Goal: Task Accomplishment & Management: Complete application form

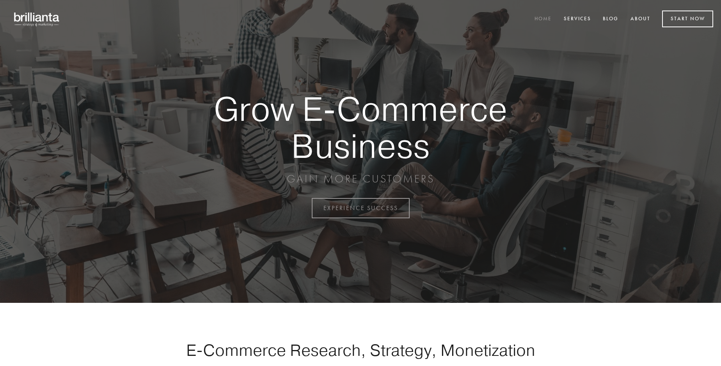
scroll to position [2046, 0]
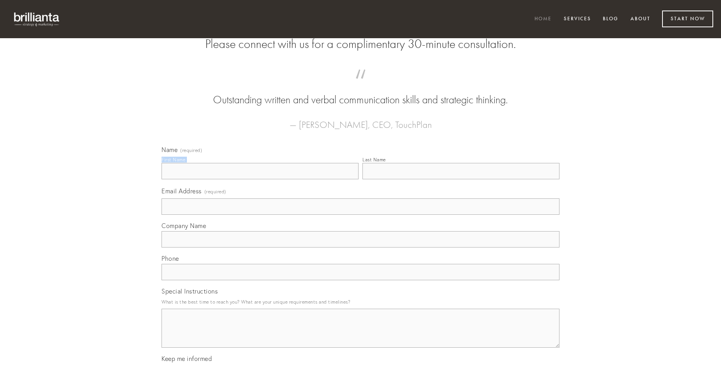
type input "[PERSON_NAME]"
click at [461, 180] on input "Last Name" at bounding box center [461, 171] width 197 height 16
type input "[PERSON_NAME]"
click at [361, 215] on input "Email Address (required)" at bounding box center [361, 207] width 398 height 16
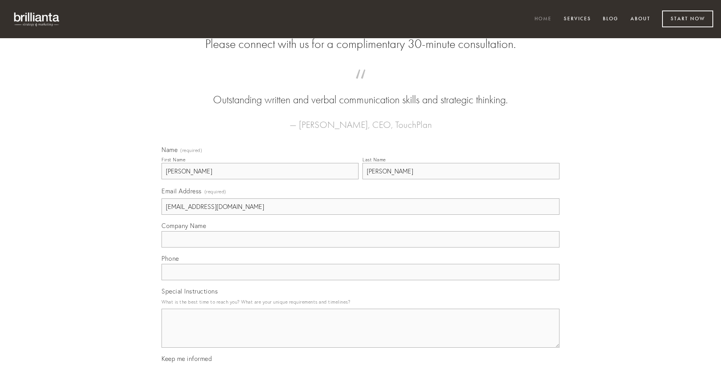
type input "[EMAIL_ADDRESS][DOMAIN_NAME]"
click at [361, 248] on input "Company Name" at bounding box center [361, 239] width 398 height 16
type input "sint"
click at [361, 281] on input "text" at bounding box center [361, 272] width 398 height 16
click at [361, 336] on textarea "Special Instructions" at bounding box center [361, 328] width 398 height 39
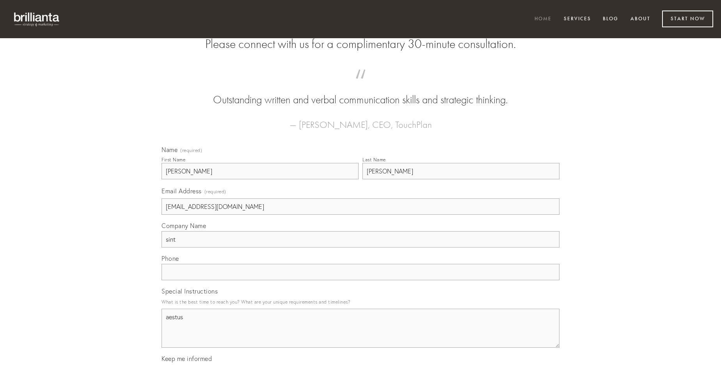
type textarea "aestus"
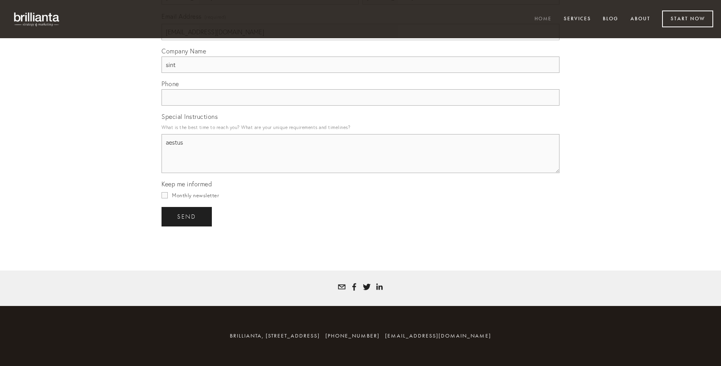
click at [187, 217] on span "send" at bounding box center [186, 216] width 19 height 7
